Goal: Contribute content

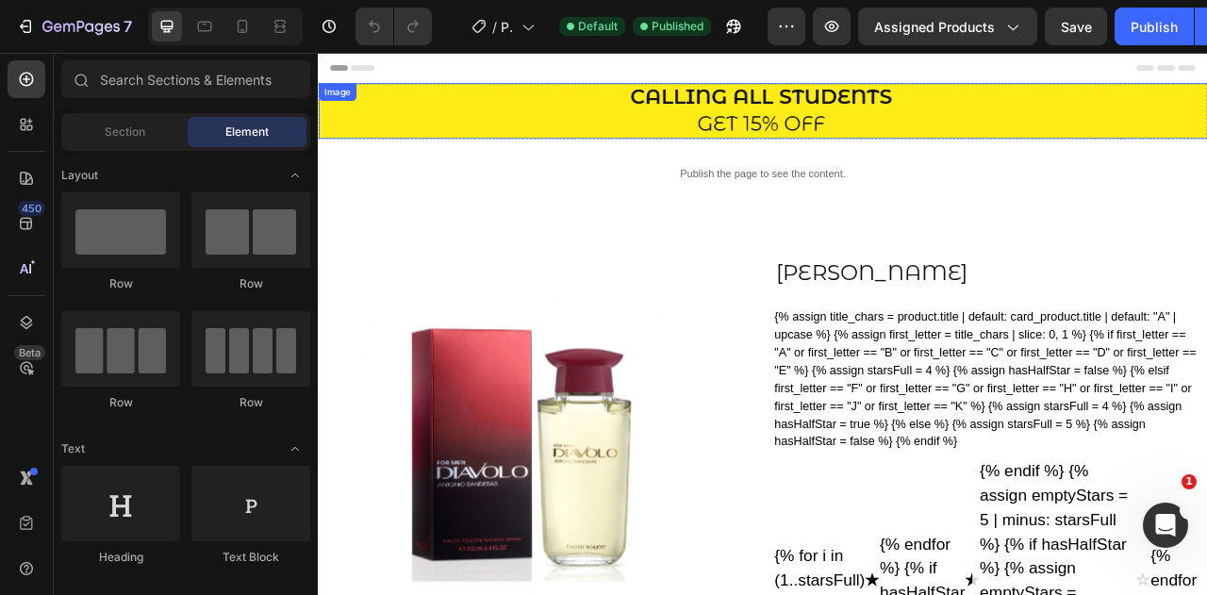
click at [637, 111] on img at bounding box center [884, 126] width 1132 height 71
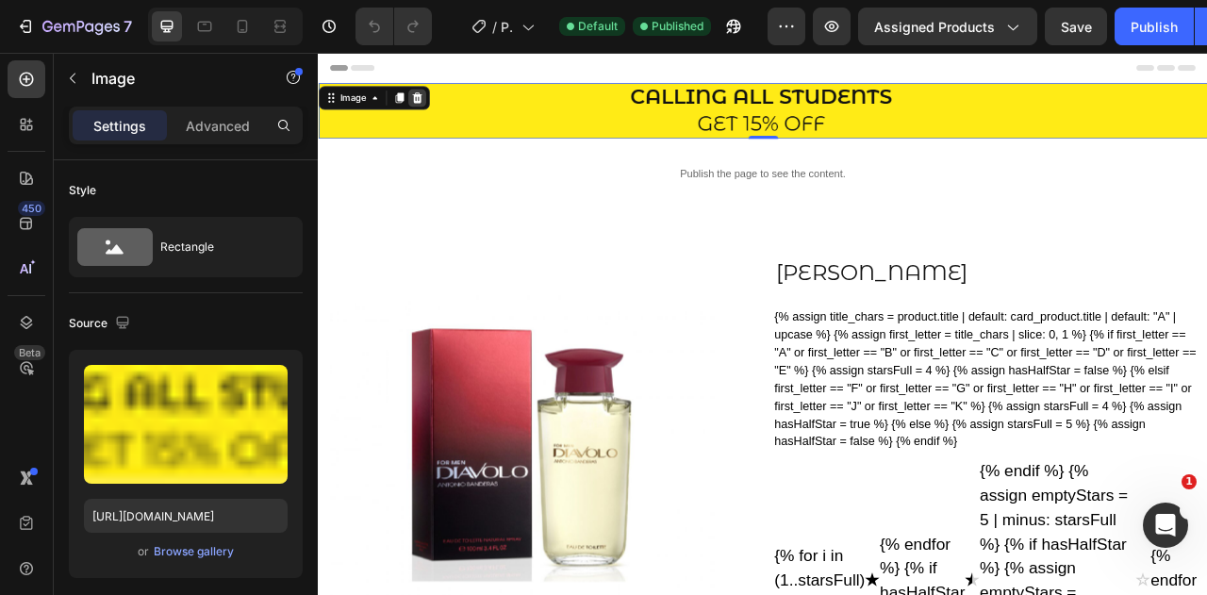
click at [447, 113] on icon at bounding box center [444, 110] width 12 height 13
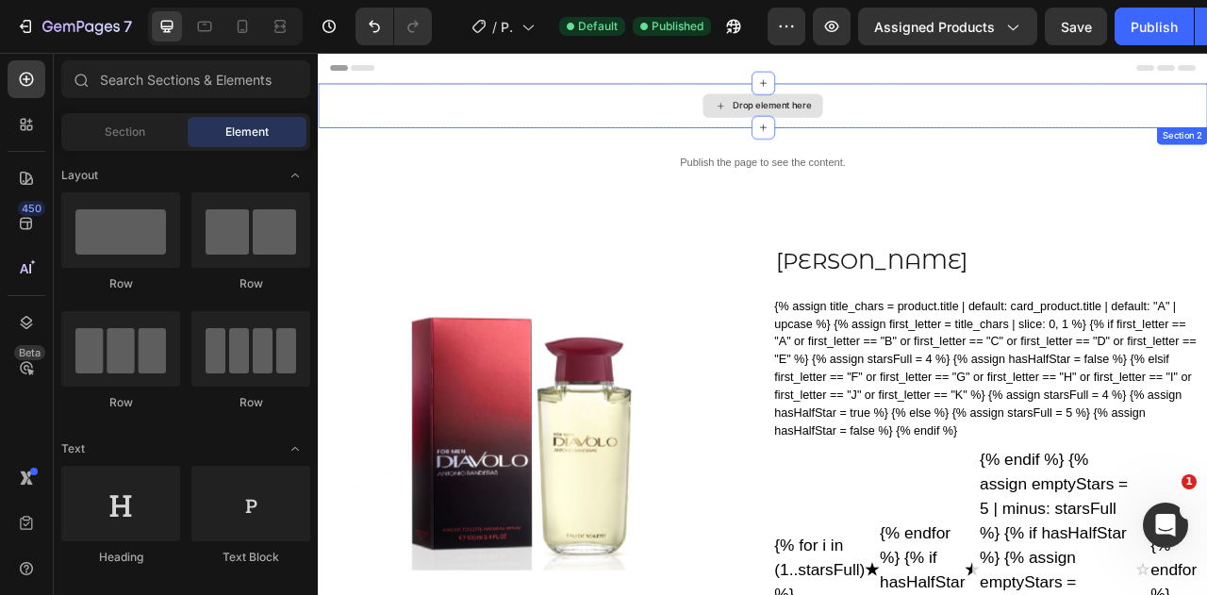
click at [795, 104] on div "Drop element here" at bounding box center [884, 119] width 1132 height 57
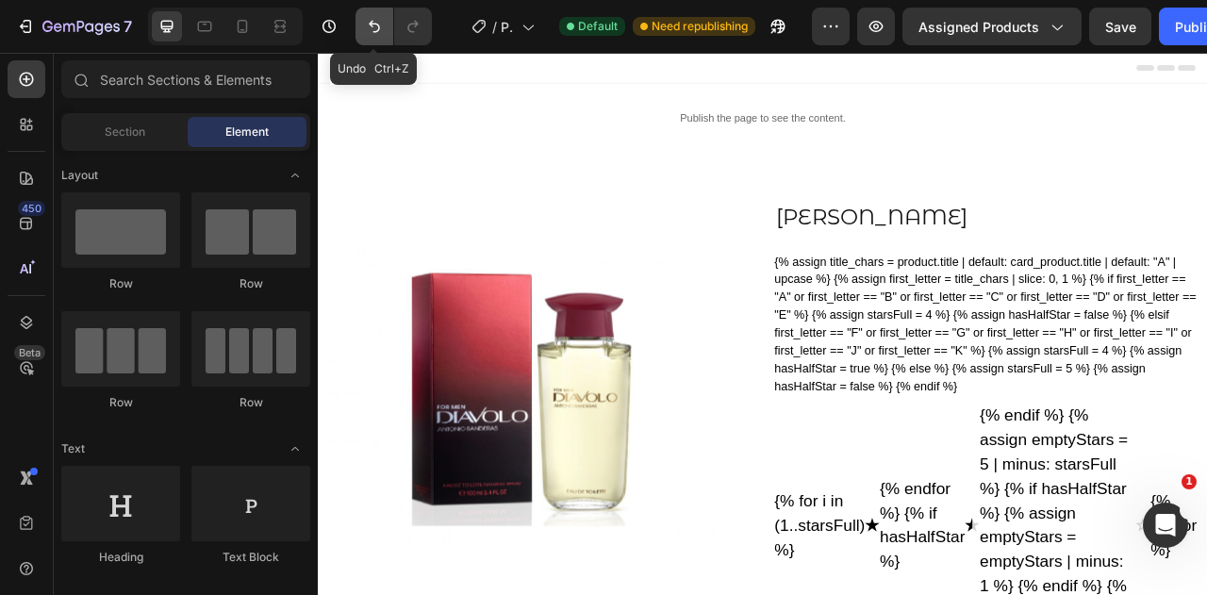
click at [365, 19] on icon "Undo/Redo" at bounding box center [374, 26] width 19 height 19
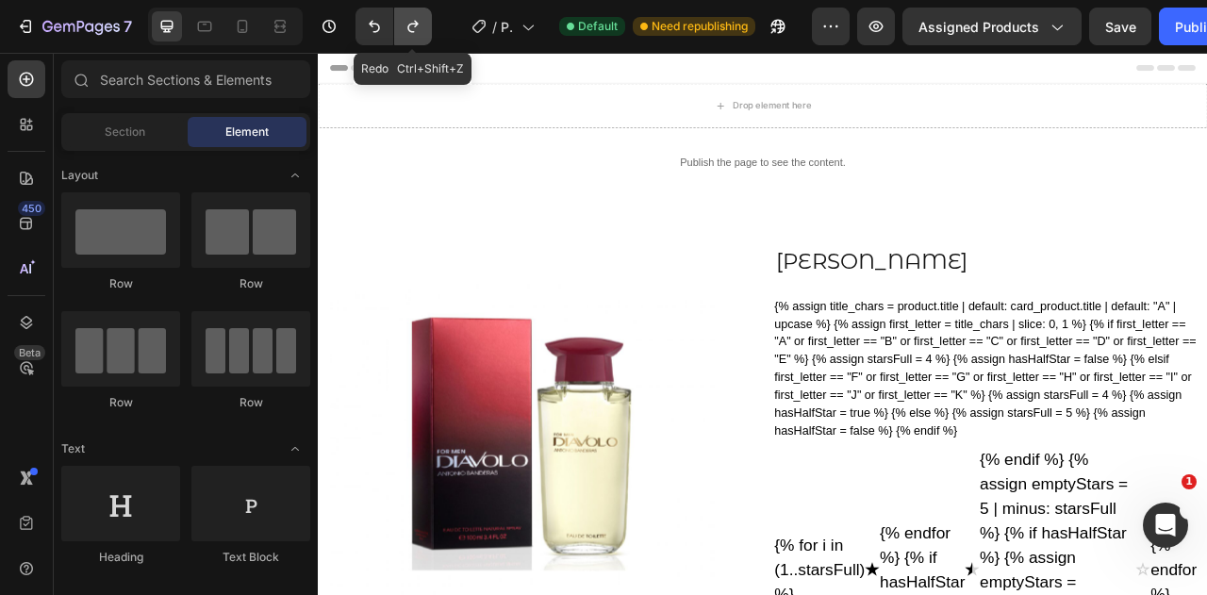
click at [423, 22] on button "Undo/Redo" at bounding box center [413, 27] width 38 height 38
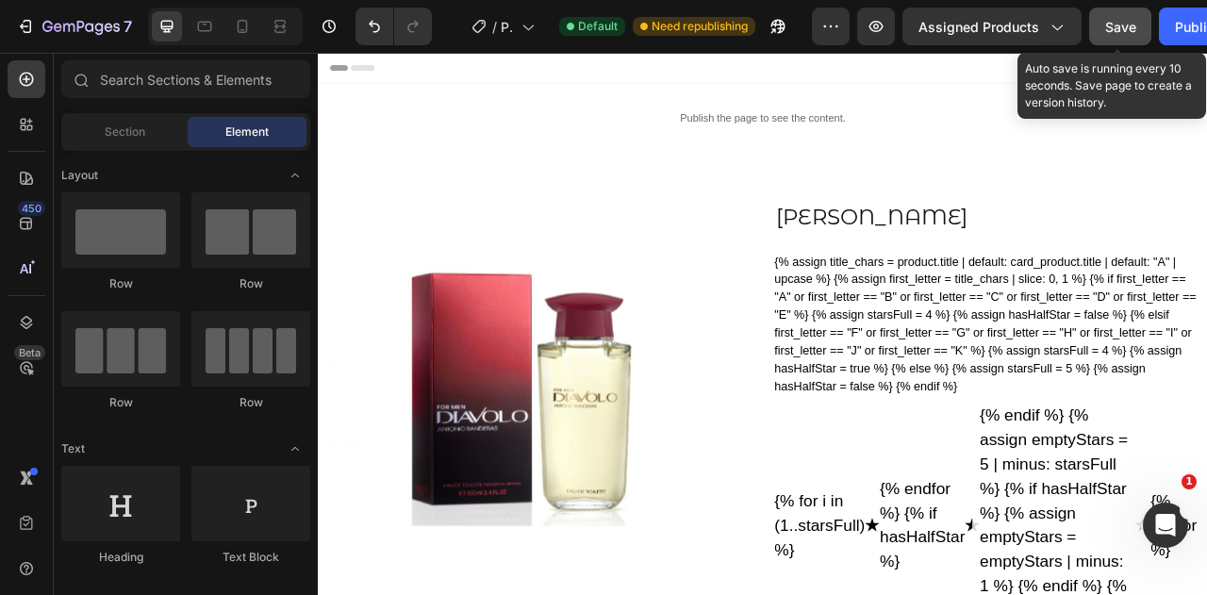
click at [1121, 27] on span "Save" at bounding box center [1120, 27] width 31 height 16
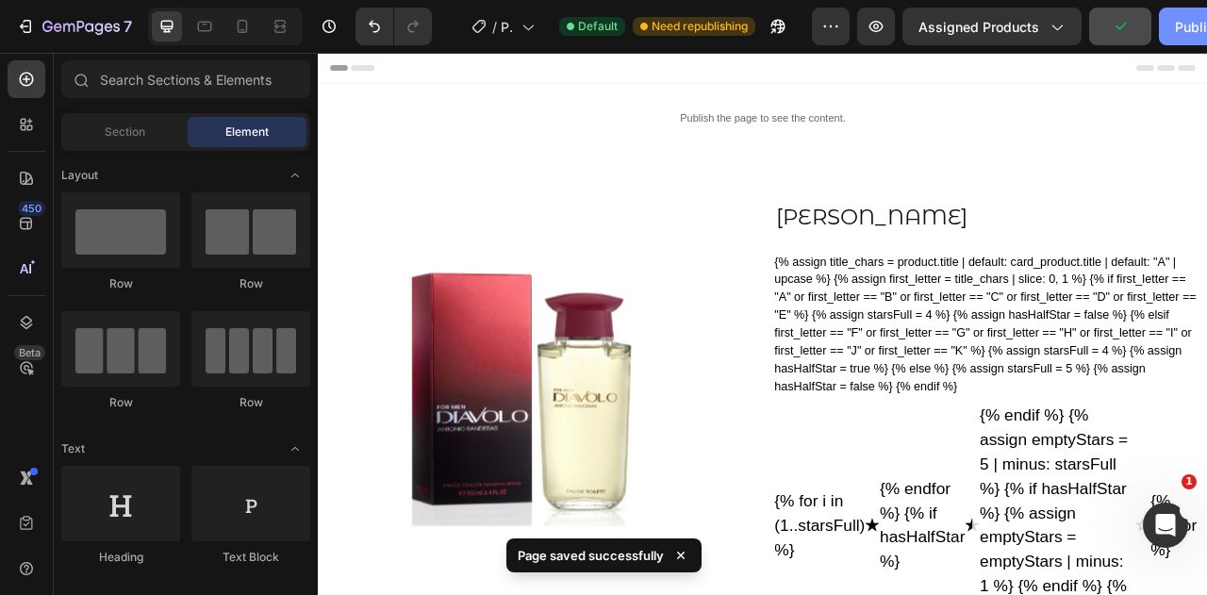
click at [1187, 29] on div "Publish" at bounding box center [1198, 27] width 47 height 20
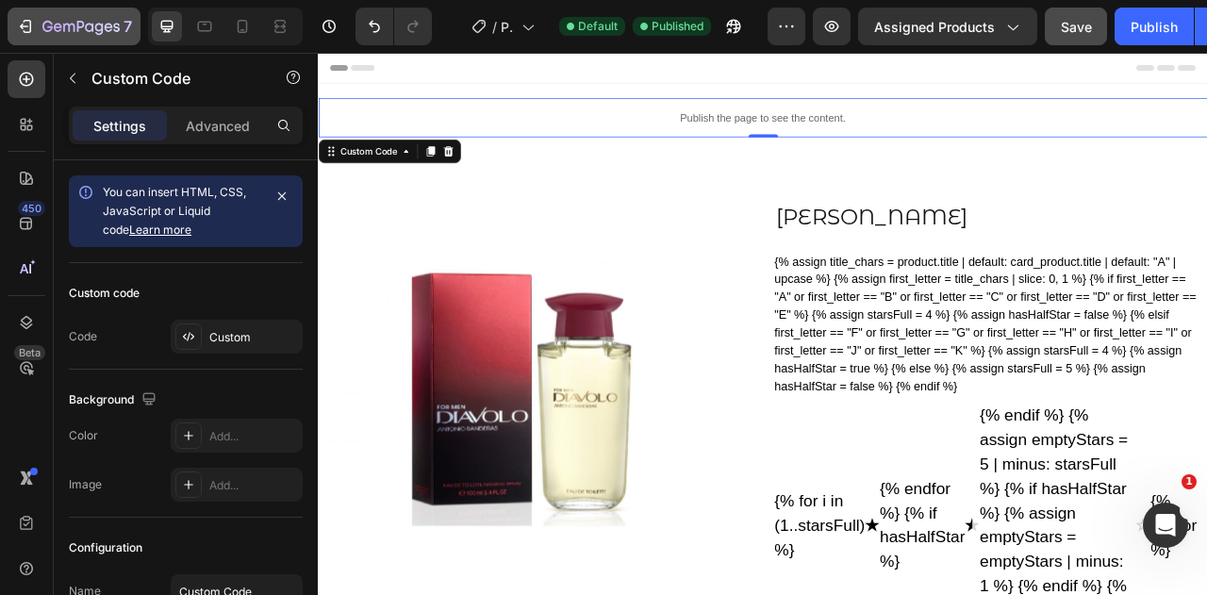
click at [8, 28] on button "7" at bounding box center [74, 27] width 133 height 38
